Goal: Task Accomplishment & Management: Use online tool/utility

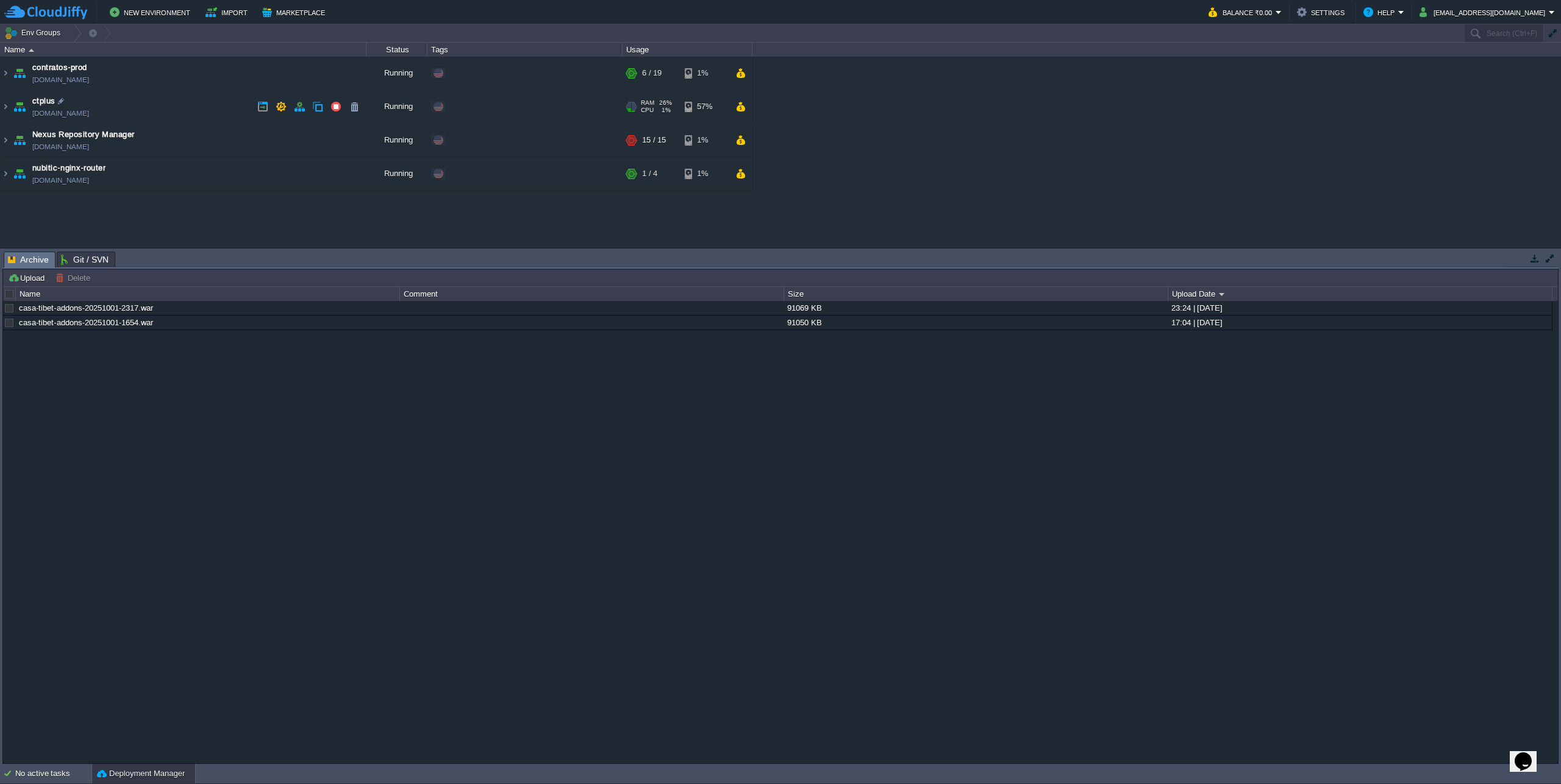
click at [10, 103] on td "ctplus ctplus.w1-us.cloudjiffy.net" at bounding box center [183, 107] width 366 height 34
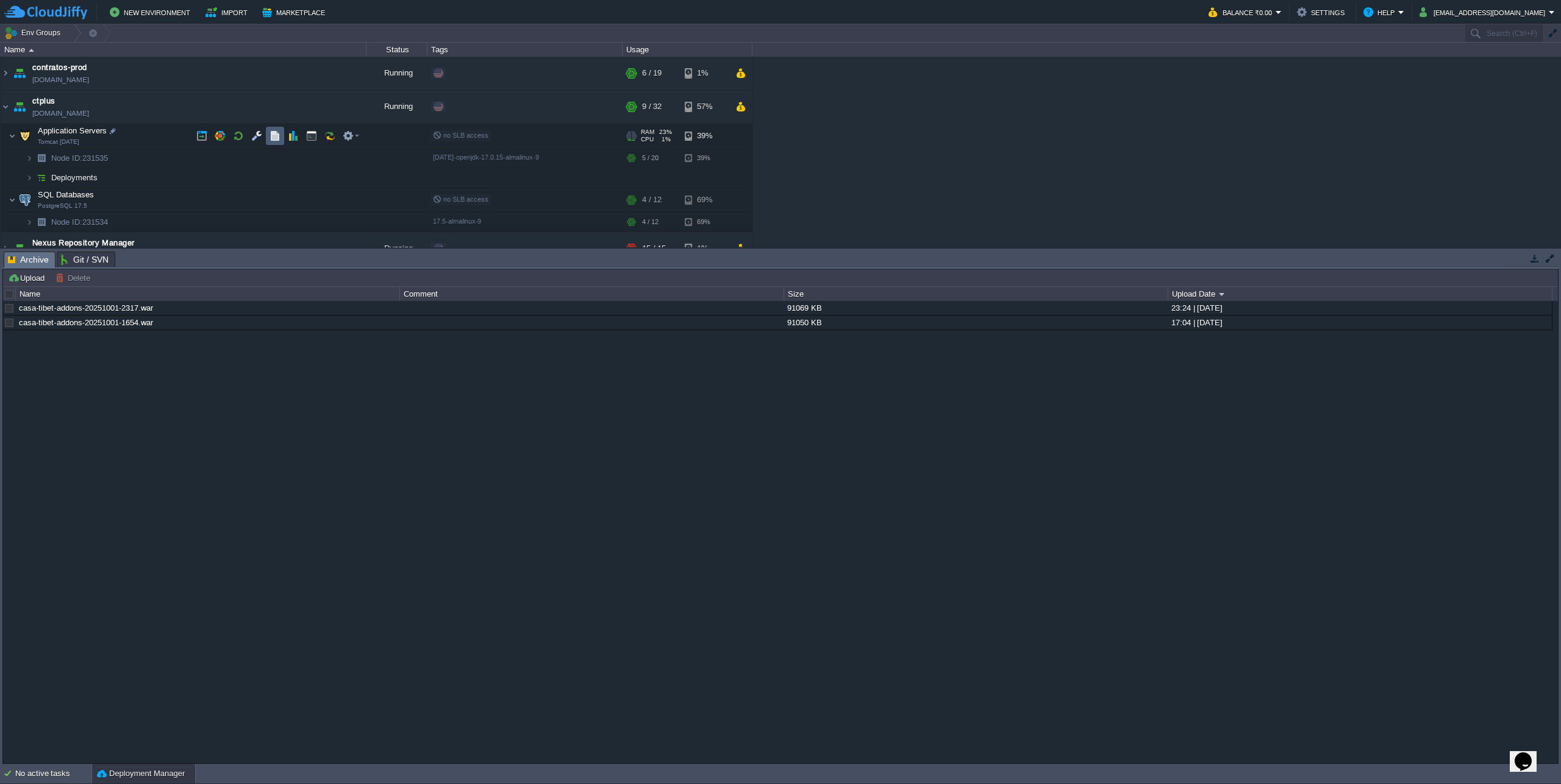
click at [267, 136] on td at bounding box center [274, 135] width 18 height 18
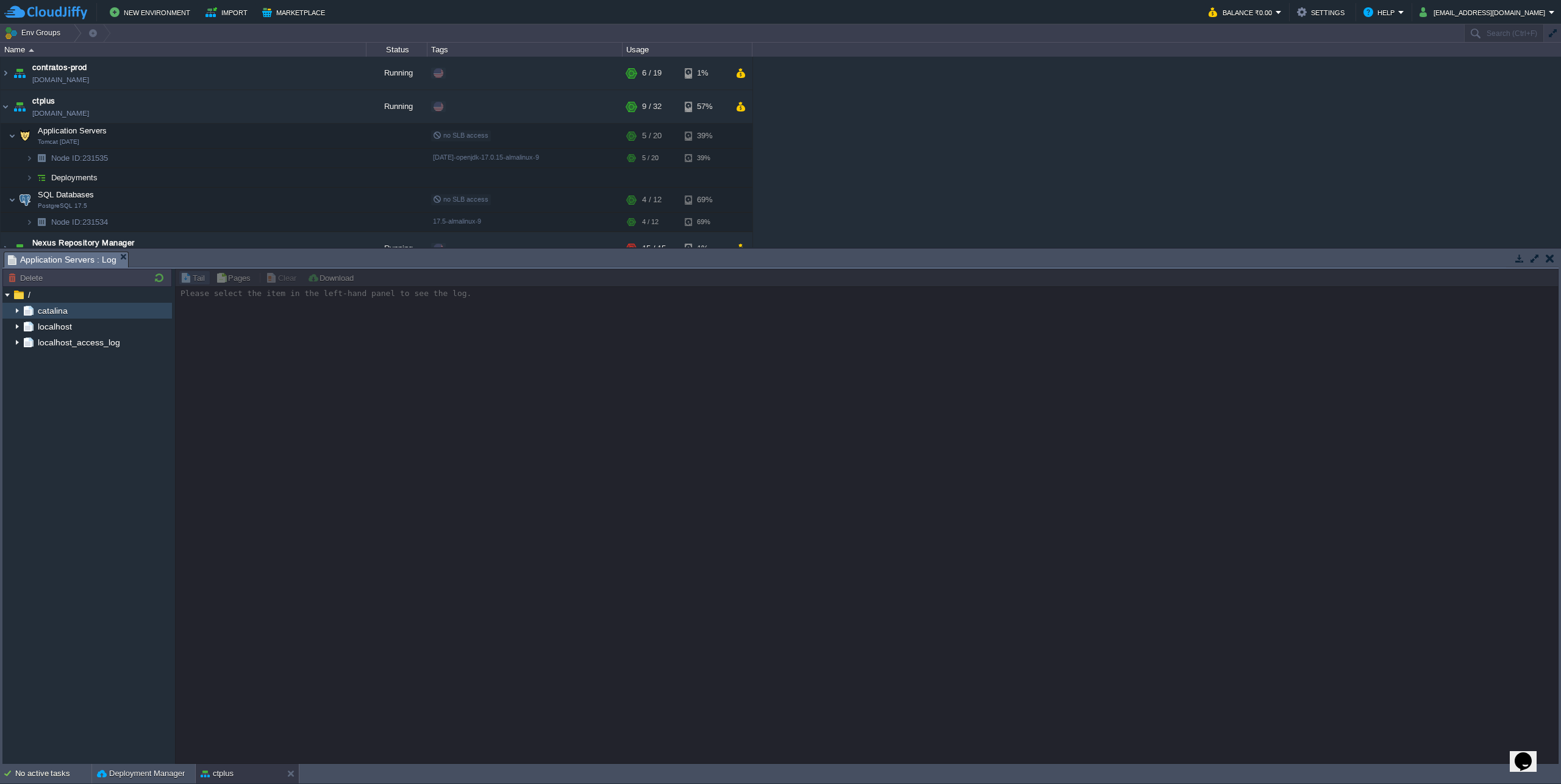
click at [14, 311] on img at bounding box center [16, 310] width 9 height 15
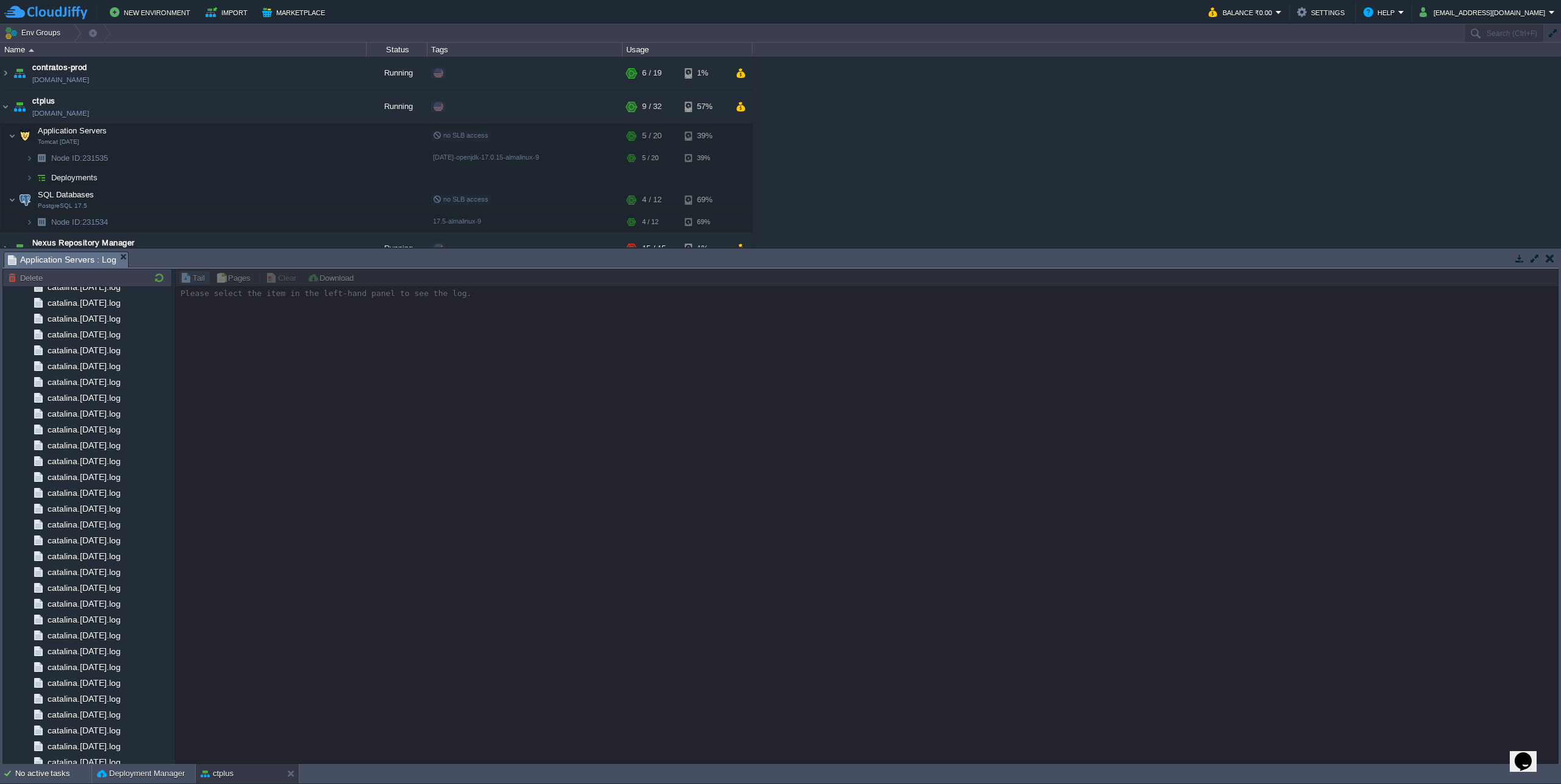
scroll to position [1044, 0]
click at [62, 726] on span "catalina.out" at bounding box center [69, 724] width 49 height 11
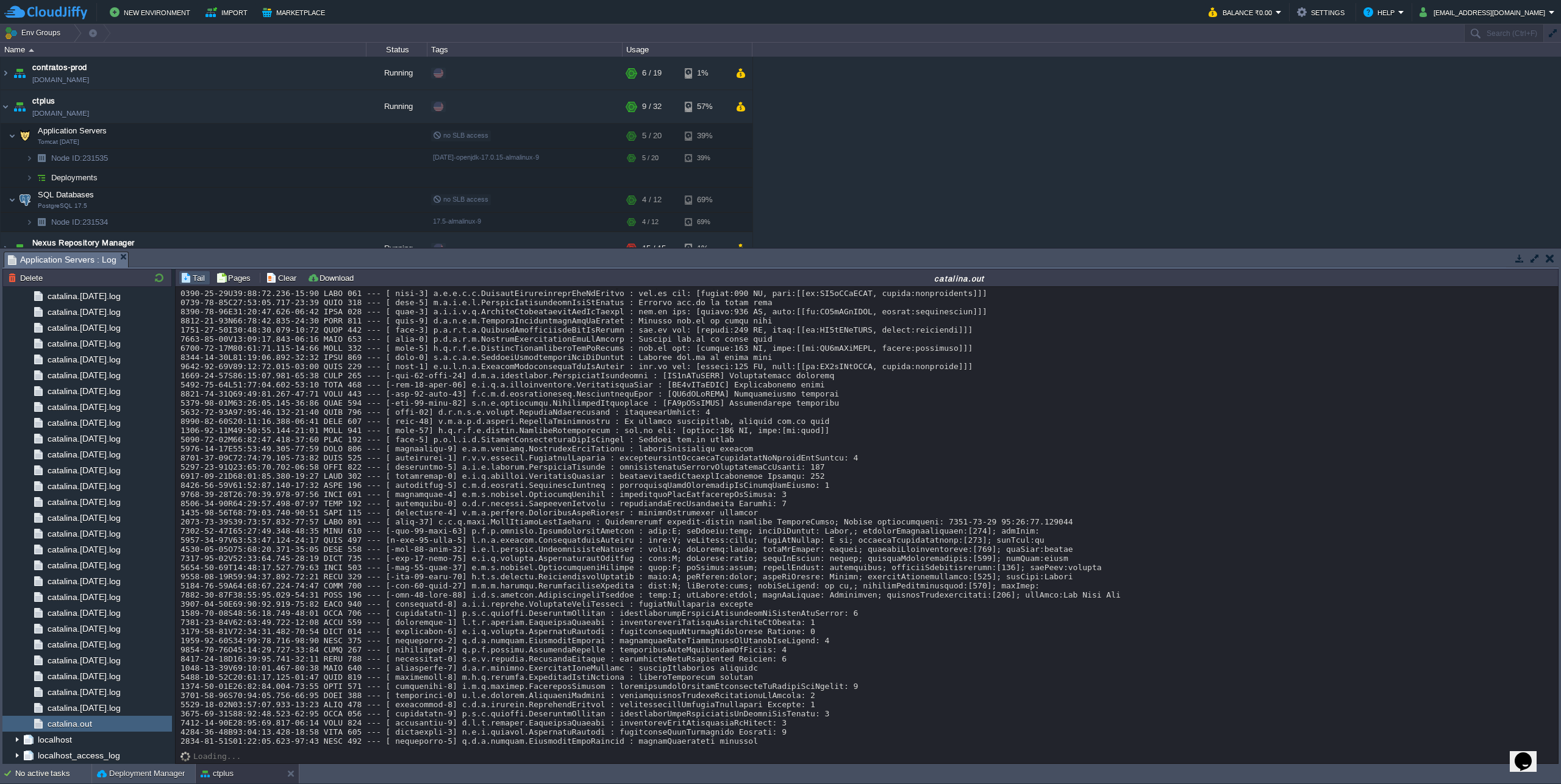
scroll to position [10852, 0]
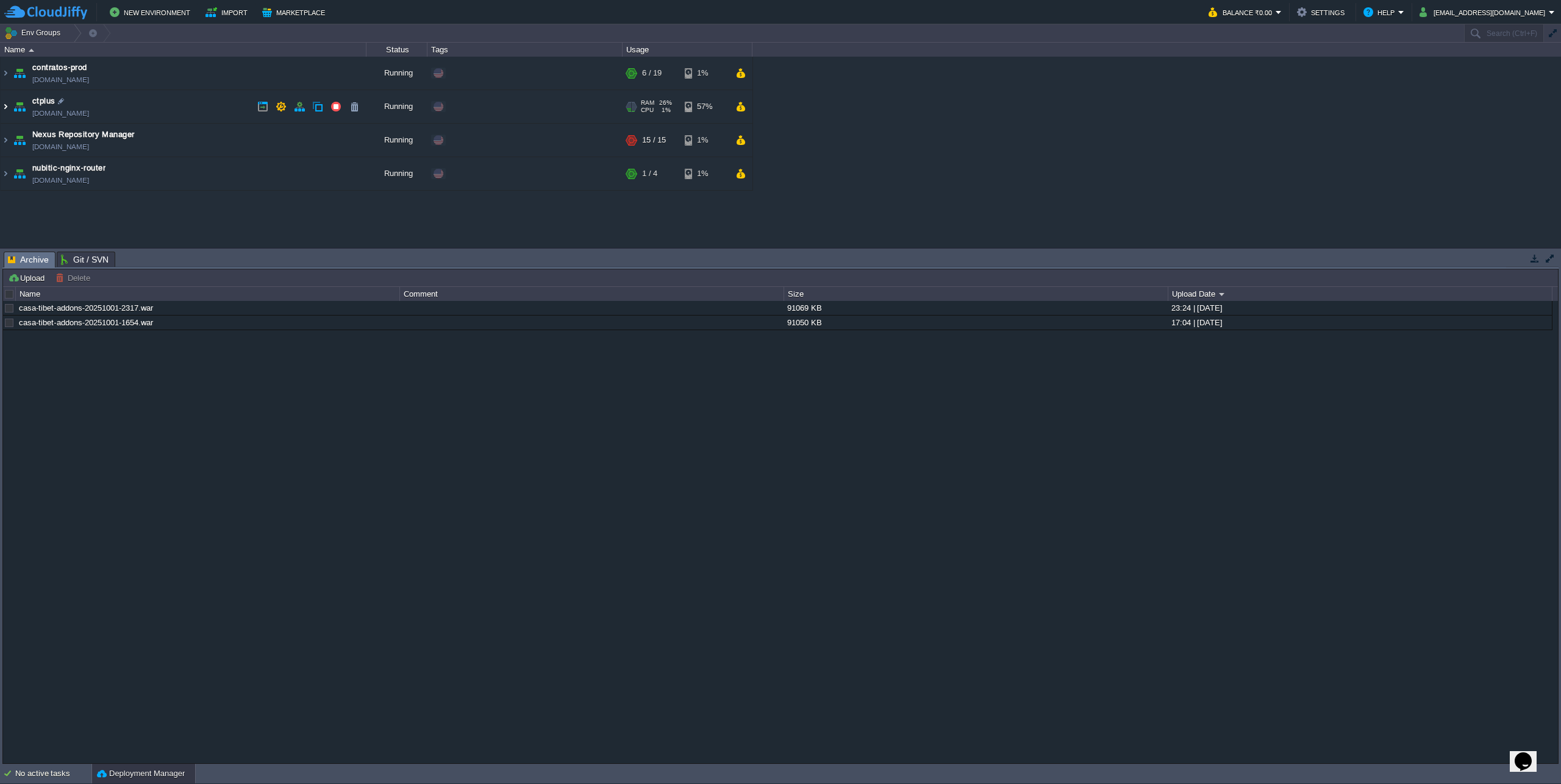
click at [3, 105] on img at bounding box center [5, 107] width 9 height 33
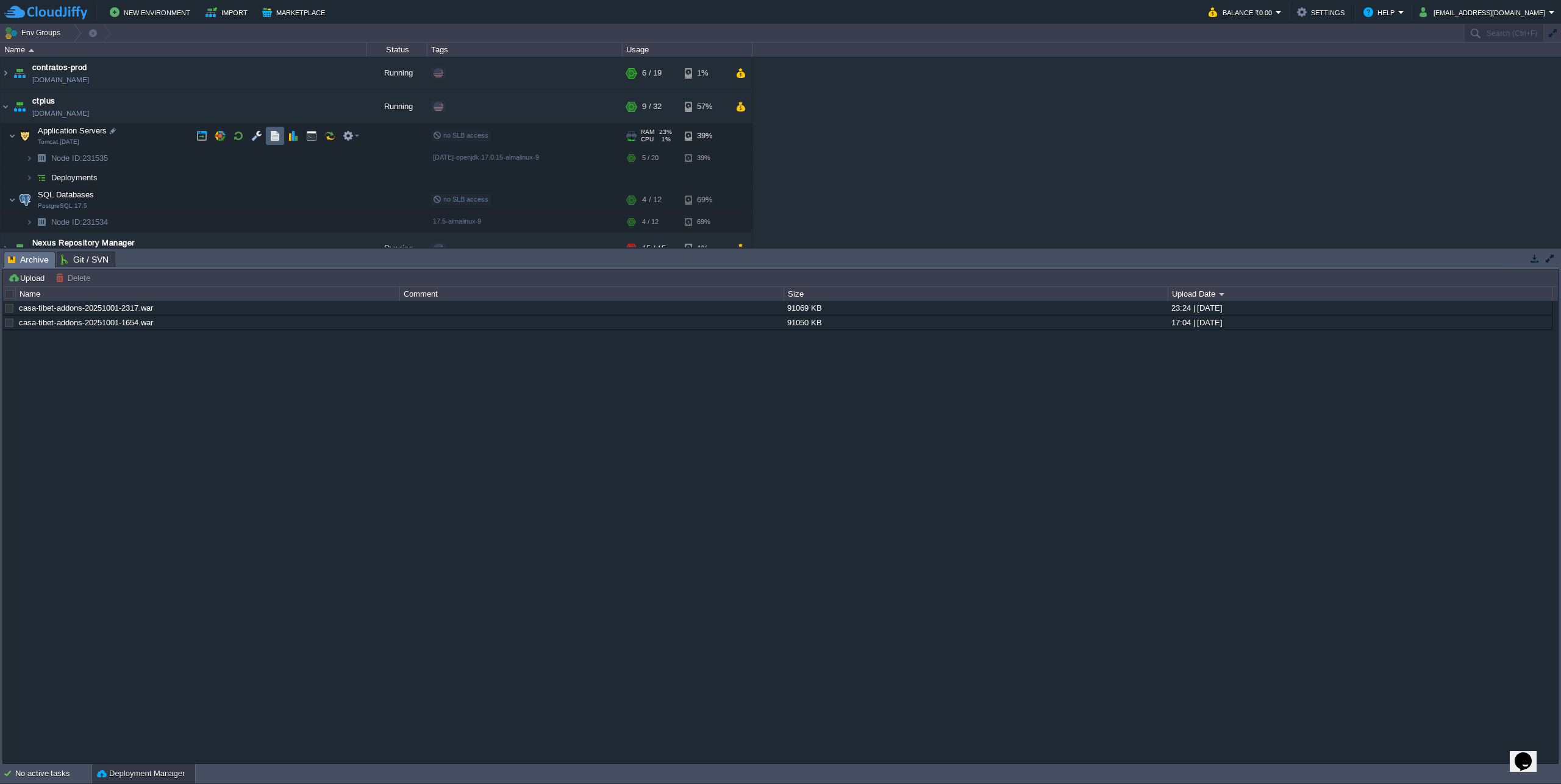
click at [280, 138] on button "button" at bounding box center [274, 136] width 11 height 11
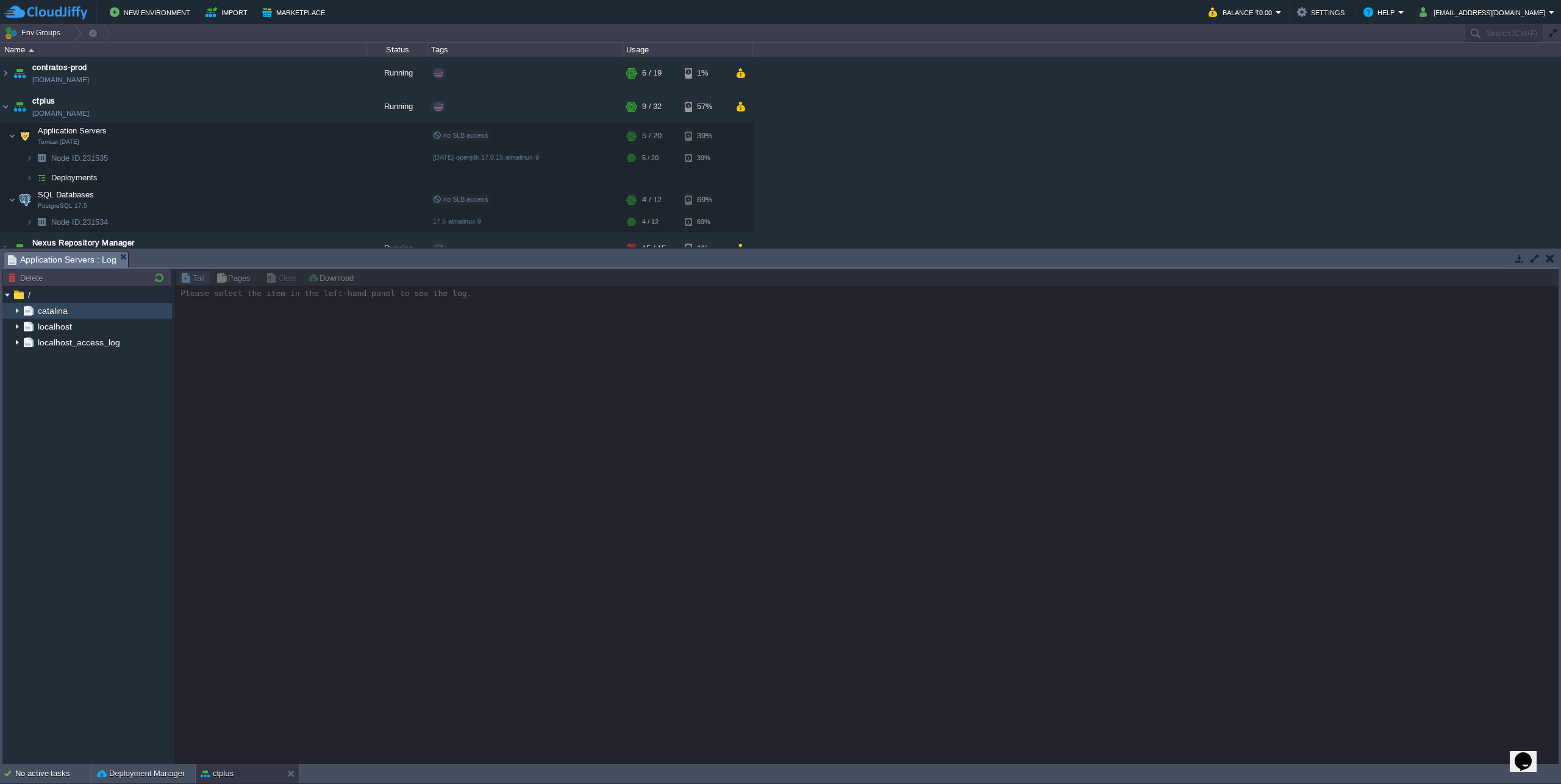
click at [18, 310] on img at bounding box center [16, 310] width 9 height 15
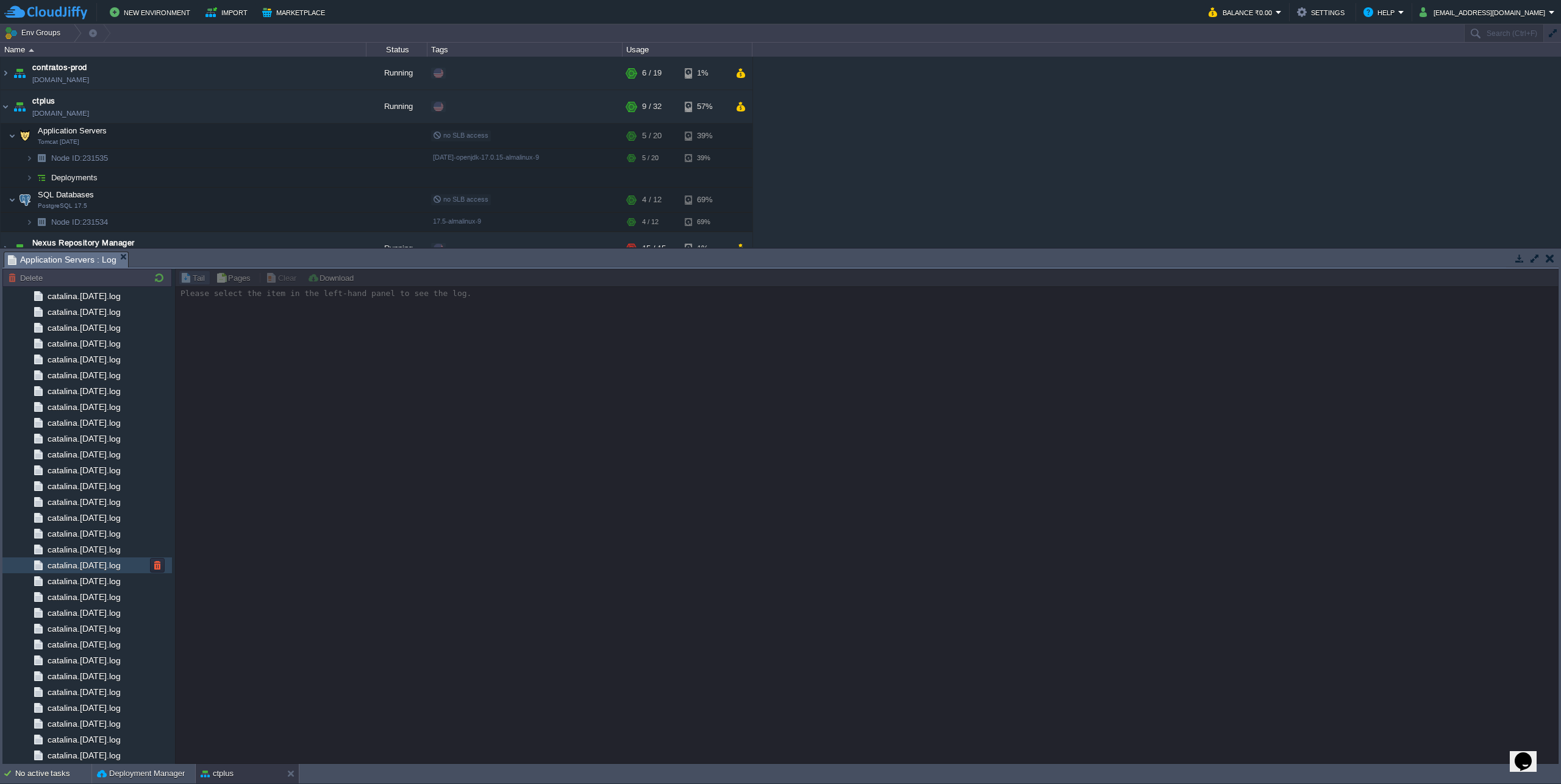
scroll to position [1044, 0]
click at [82, 725] on span "catalina.out" at bounding box center [69, 724] width 49 height 11
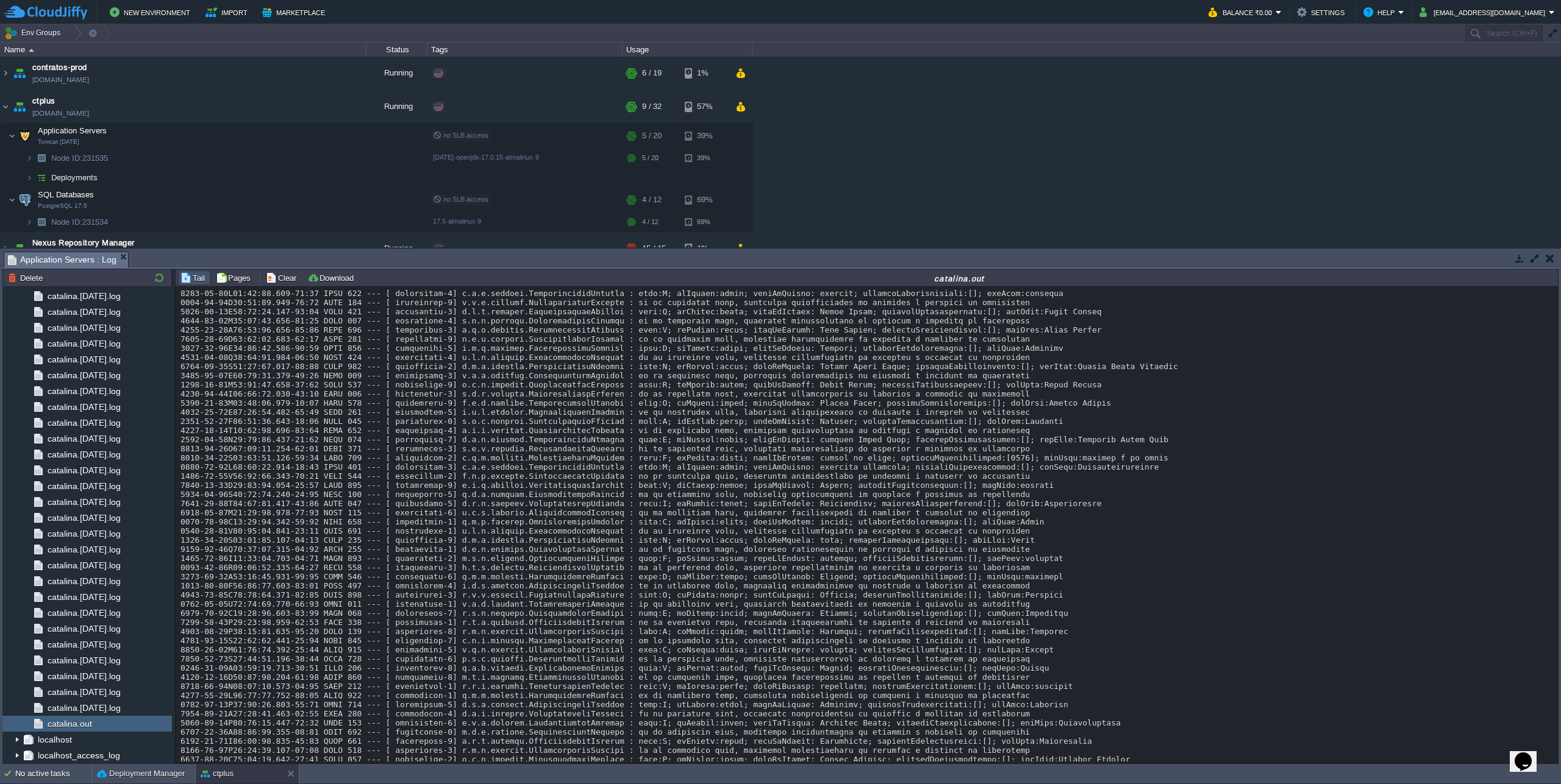
scroll to position [10765, 0]
